Goal: Task Accomplishment & Management: Complete application form

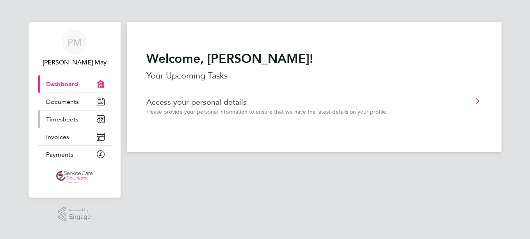
click at [62, 119] on span "Timesheets" at bounding box center [62, 119] width 32 height 7
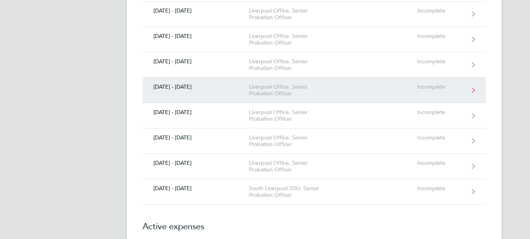
scroll to position [313, 0]
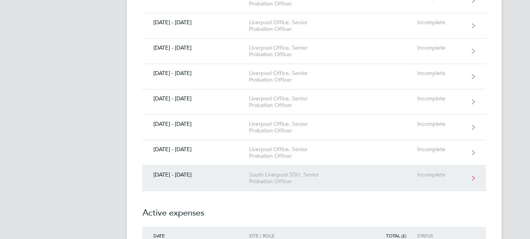
click at [475, 179] on icon at bounding box center [473, 177] width 3 height 5
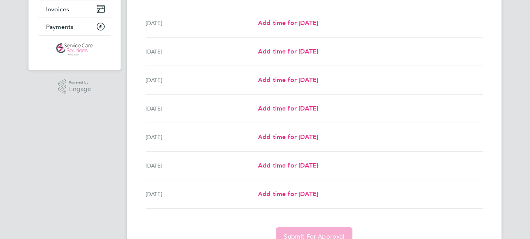
scroll to position [78, 0]
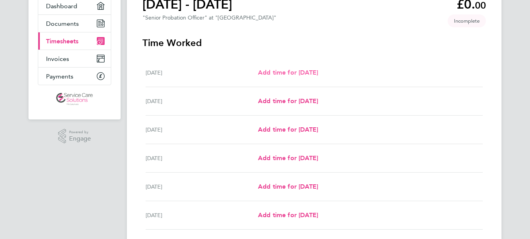
click at [306, 72] on span "Add time for [DATE]" at bounding box center [288, 72] width 60 height 7
select select "30"
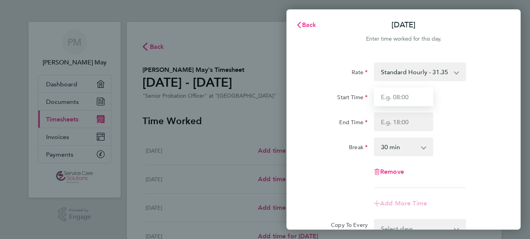
click at [402, 98] on input "Start Time" at bounding box center [403, 97] width 59 height 19
type input "08:00"
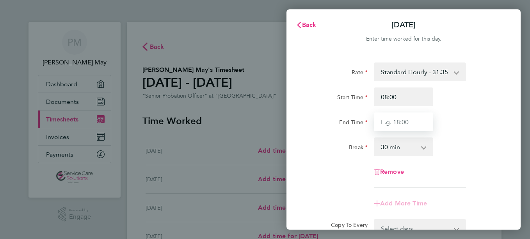
type input "16:00"
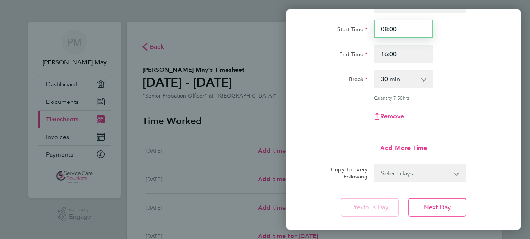
scroll to position [78, 0]
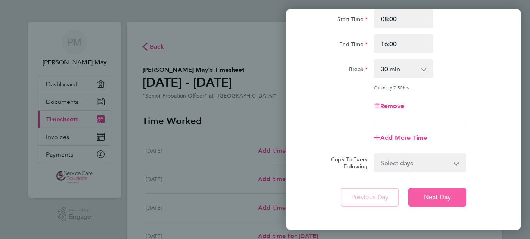
click at [432, 198] on span "Next Day" at bounding box center [437, 197] width 27 height 8
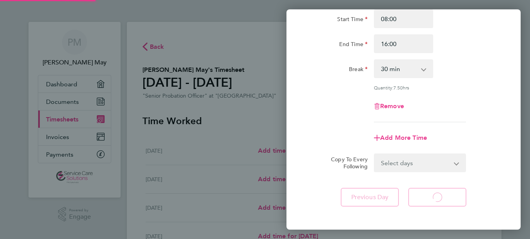
select select "30"
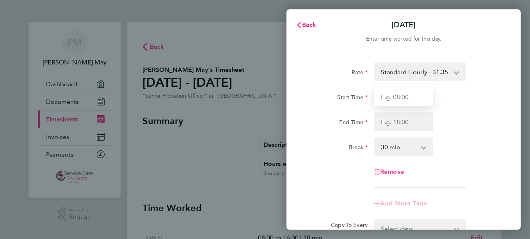
click at [396, 98] on input "Start Time" at bounding box center [403, 97] width 59 height 19
type input "08:00"
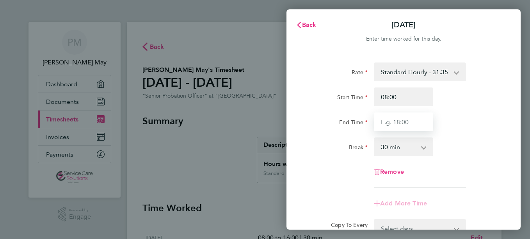
type input "16:00"
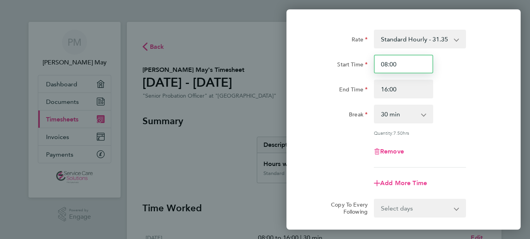
scroll to position [114, 0]
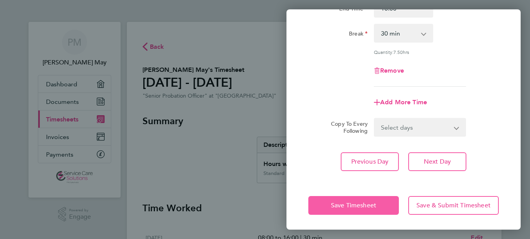
click at [384, 205] on button "Save Timesheet" at bounding box center [354, 205] width 91 height 19
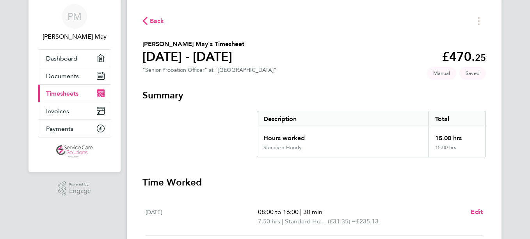
scroll to position [78, 0]
